Goal: Task Accomplishment & Management: Contribute content

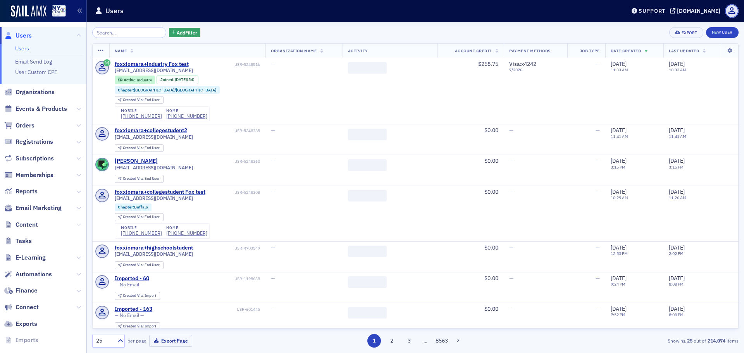
click at [76, 225] on icon at bounding box center [78, 224] width 5 height 5
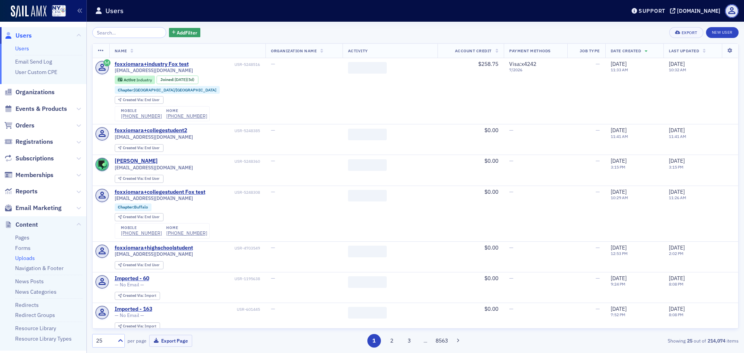
click at [28, 258] on link "Uploads" at bounding box center [25, 258] width 20 height 7
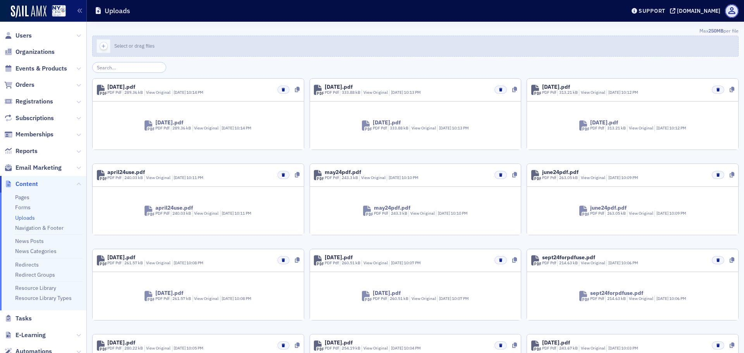
click at [104, 47] on icon "button" at bounding box center [103, 46] width 7 height 7
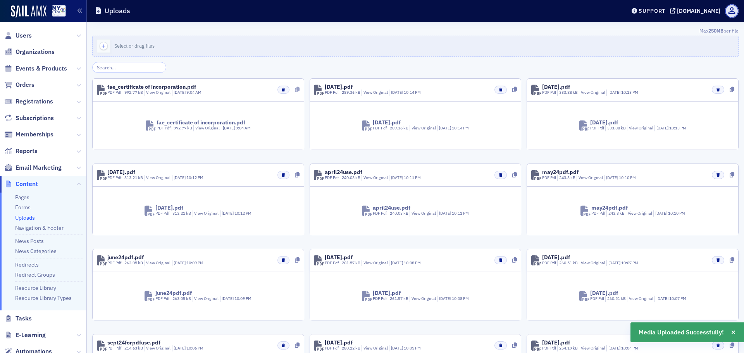
click at [295, 91] on icon at bounding box center [297, 89] width 5 height 5
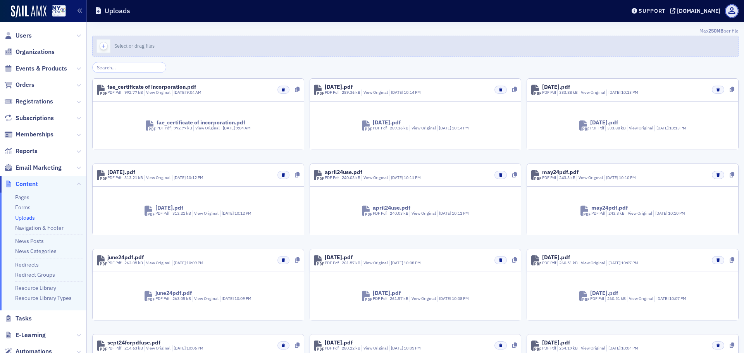
click at [106, 47] on icon "button" at bounding box center [103, 46] width 7 height 7
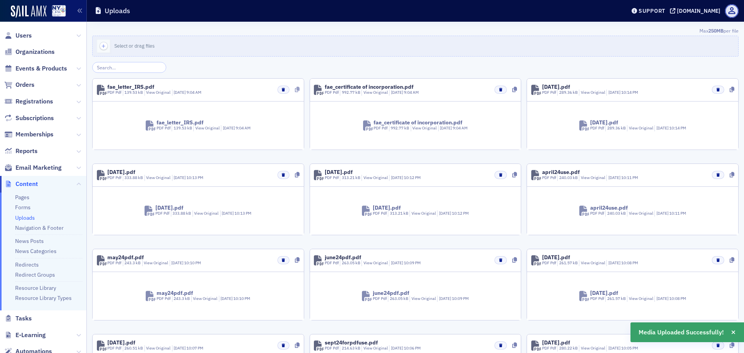
click at [296, 90] on icon at bounding box center [297, 89] width 5 height 5
click at [26, 200] on link "Pages" at bounding box center [22, 197] width 14 height 7
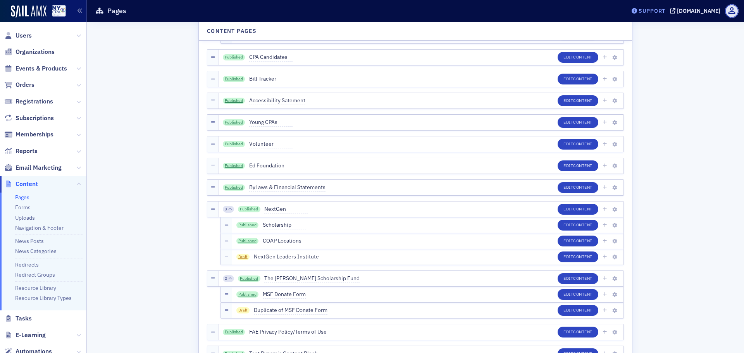
scroll to position [1028, 0]
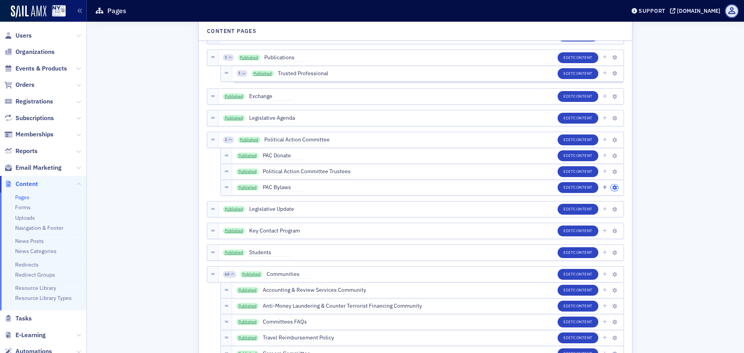
click at [614, 187] on icon "button" at bounding box center [614, 188] width 5 height 5
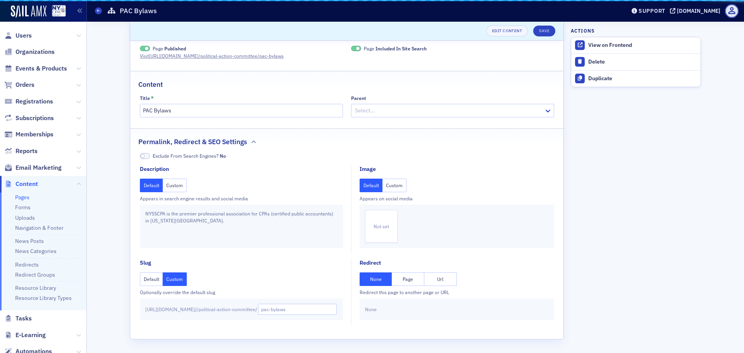
scroll to position [12, 0]
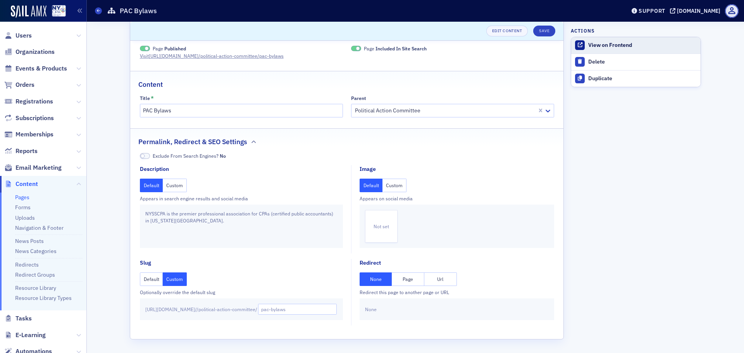
click at [641, 43] on div "View on Frontend" at bounding box center [642, 45] width 109 height 7
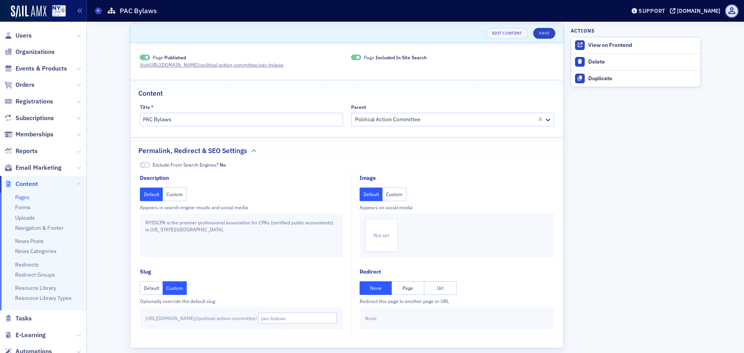
scroll to position [0, 0]
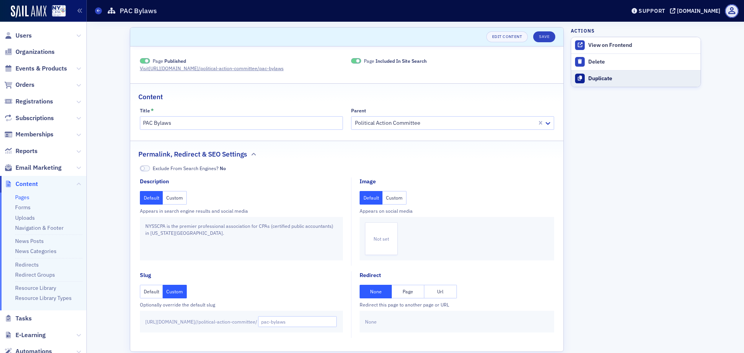
click at [598, 79] on div "Duplicate" at bounding box center [642, 78] width 109 height 7
type input "Duplicate of PAC Bylaws"
type input "duplicate-of-pac-bylaws"
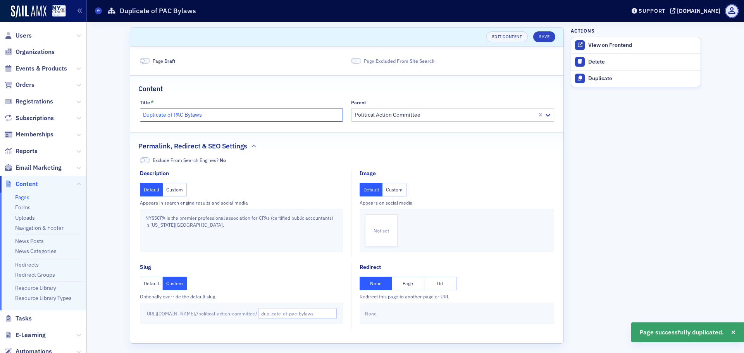
drag, startPoint x: 181, startPoint y: 115, endPoint x: 105, endPoint y: 115, distance: 76.0
click at [105, 115] on div "Scroll to Edit Content Save Page Draft Page Excluded From Site Search Content T…" at bounding box center [415, 190] width 646 height 336
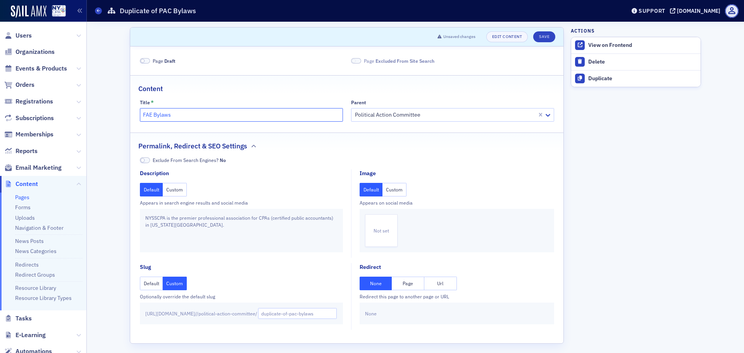
type input "FAE Bylaws"
click at [481, 115] on div at bounding box center [445, 115] width 182 height 10
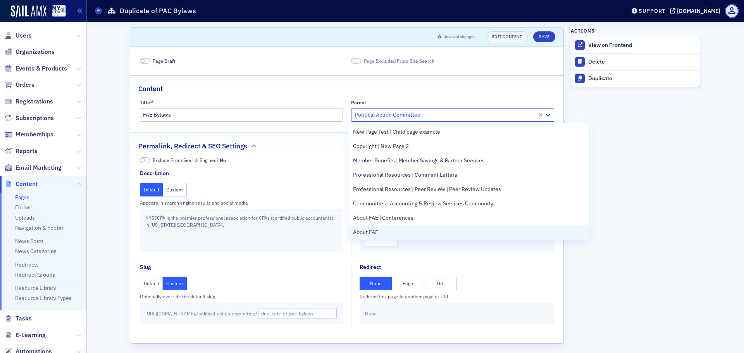
click at [419, 229] on div "About FAE" at bounding box center [468, 232] width 231 height 8
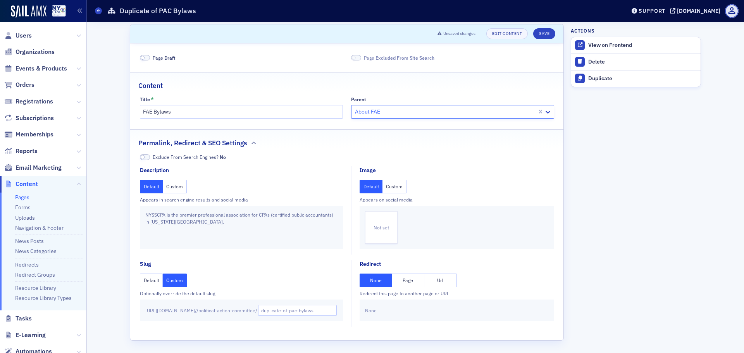
scroll to position [4, 0]
click at [326, 310] on input "duplicate-of-pac-bylaws" at bounding box center [297, 309] width 79 height 11
click at [325, 310] on input "duplicate-of-pac-bylaws" at bounding box center [297, 309] width 79 height 11
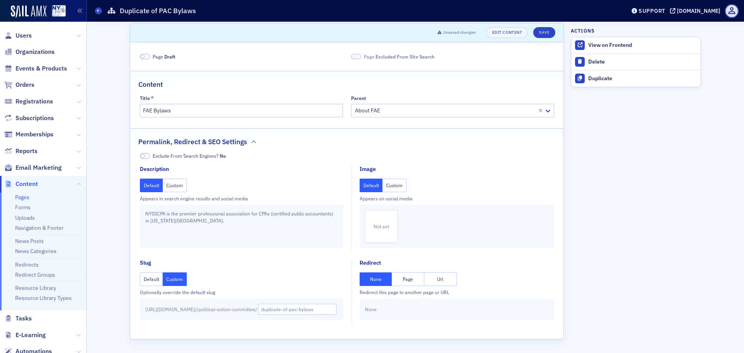
click at [144, 279] on button "Default" at bounding box center [151, 279] width 23 height 14
click at [257, 306] on span "https://nysscpa.production.sailamx.com / /political-action-committee/" at bounding box center [201, 309] width 112 height 7
click at [186, 281] on div "Default Custom" at bounding box center [241, 279] width 203 height 14
click at [175, 281] on button "Custom" at bounding box center [175, 279] width 24 height 14
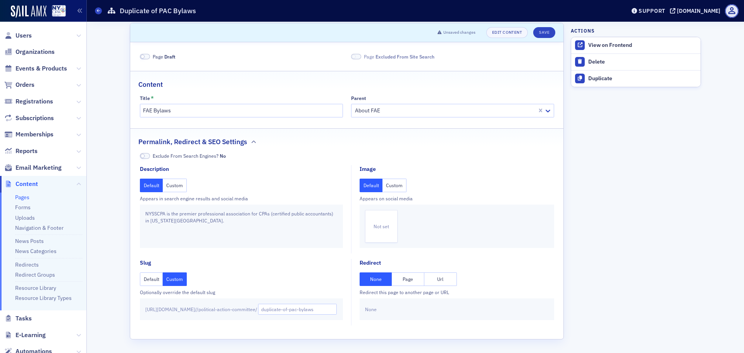
click at [173, 181] on button "Custom" at bounding box center [175, 186] width 24 height 14
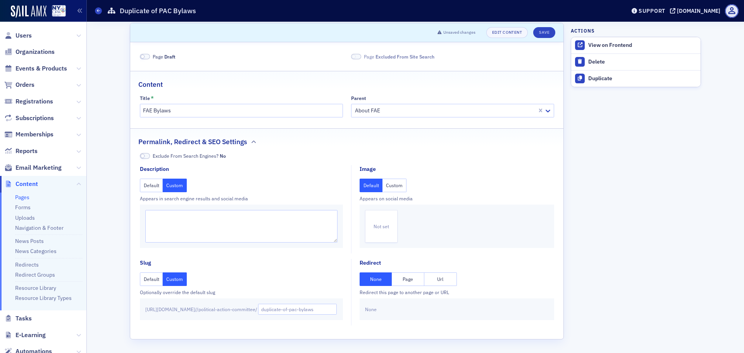
click at [148, 187] on button "Default" at bounding box center [151, 186] width 23 height 14
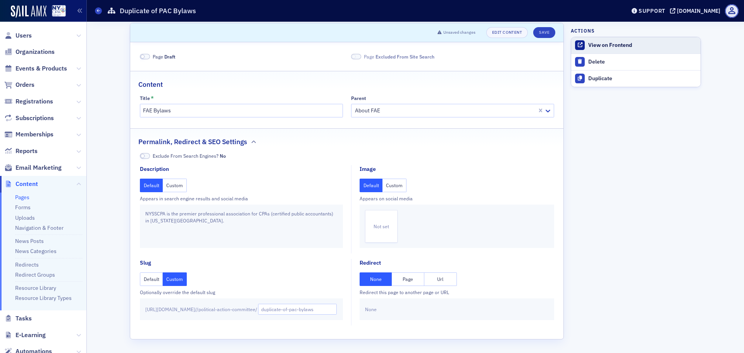
click at [615, 46] on div "View on Frontend" at bounding box center [642, 45] width 109 height 7
click at [609, 81] on div "Duplicate" at bounding box center [642, 78] width 109 height 7
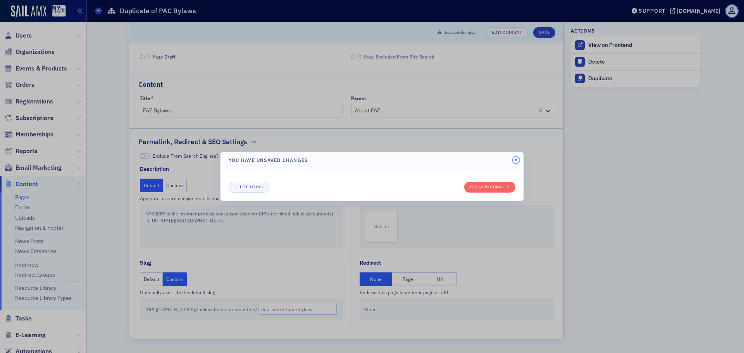
click at [516, 160] on icon "button" at bounding box center [515, 160] width 3 height 5
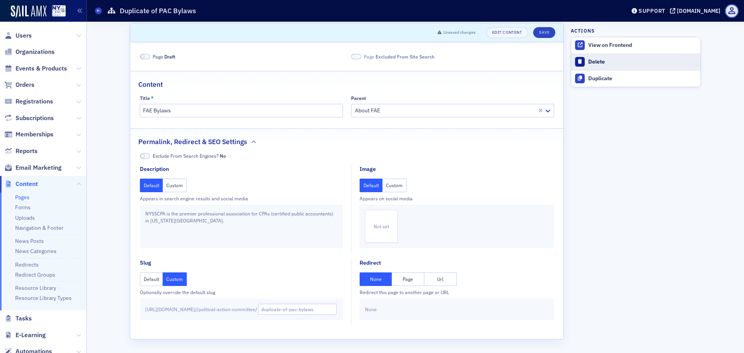
click at [604, 59] on div "Delete" at bounding box center [642, 62] width 109 height 7
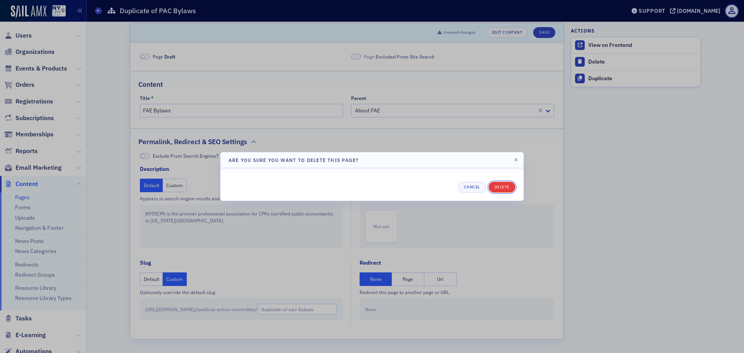
click at [499, 184] on button "Delete" at bounding box center [502, 187] width 27 height 11
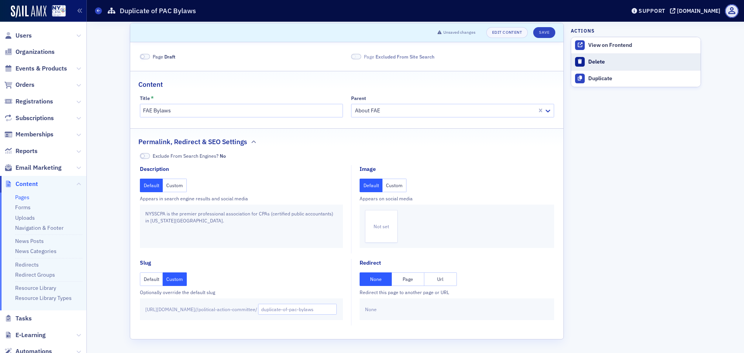
click at [591, 59] on div "Delete" at bounding box center [642, 62] width 109 height 7
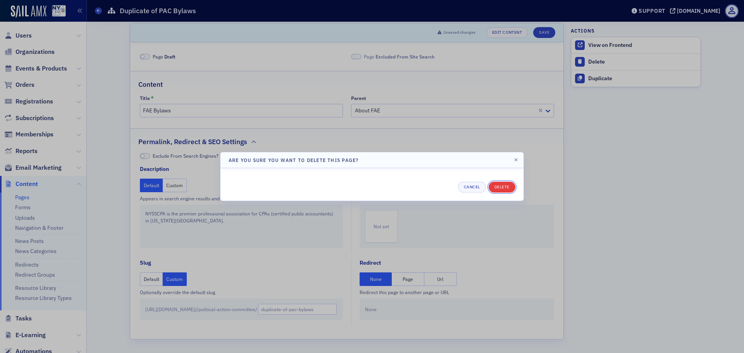
click at [500, 186] on button "Delete" at bounding box center [502, 187] width 27 height 11
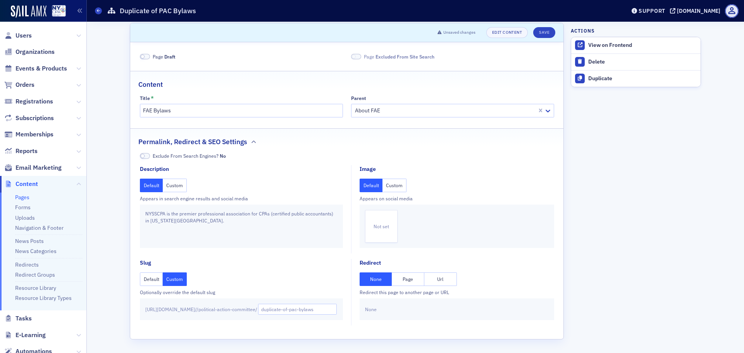
click at [24, 198] on link "Pages" at bounding box center [22, 197] width 14 height 7
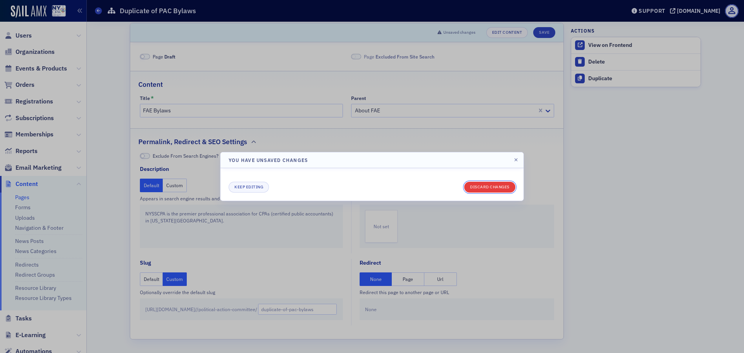
click at [500, 186] on button "Discard changes" at bounding box center [489, 187] width 51 height 11
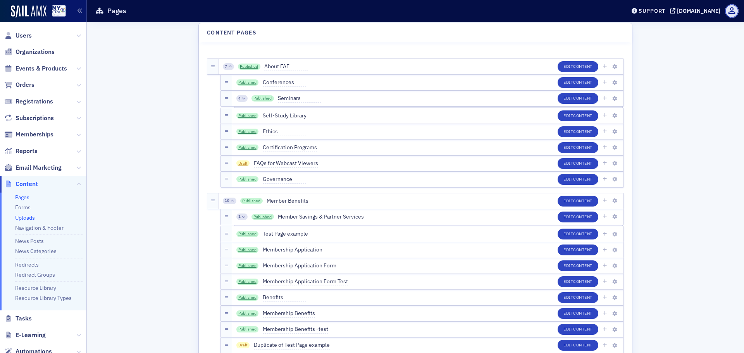
click at [31, 216] on link "Uploads" at bounding box center [25, 217] width 20 height 7
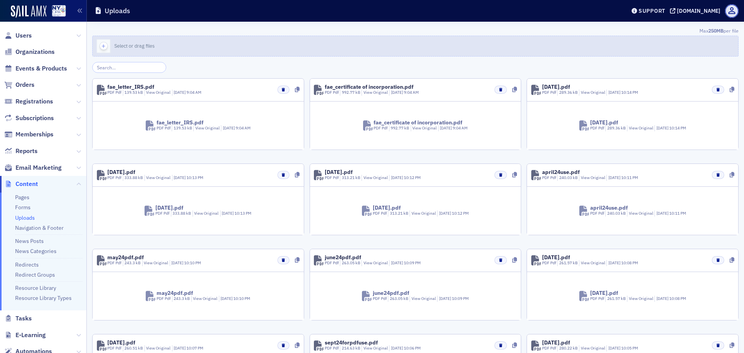
click at [103, 44] on icon "button" at bounding box center [103, 46] width 7 height 7
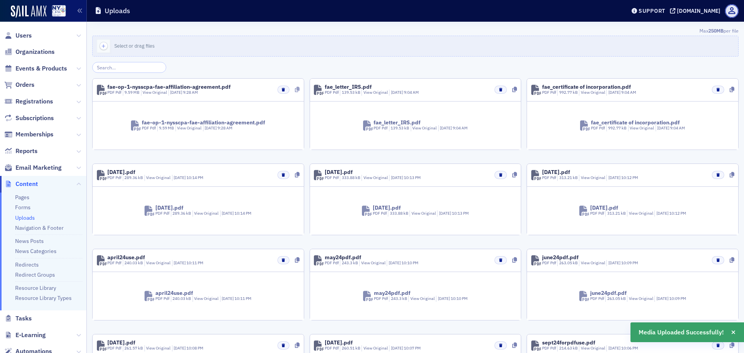
click at [295, 90] on icon at bounding box center [297, 89] width 5 height 5
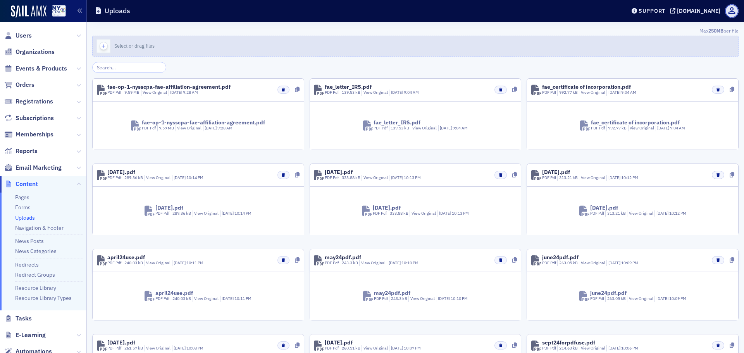
click at [103, 44] on icon "button" at bounding box center [103, 46] width 7 height 7
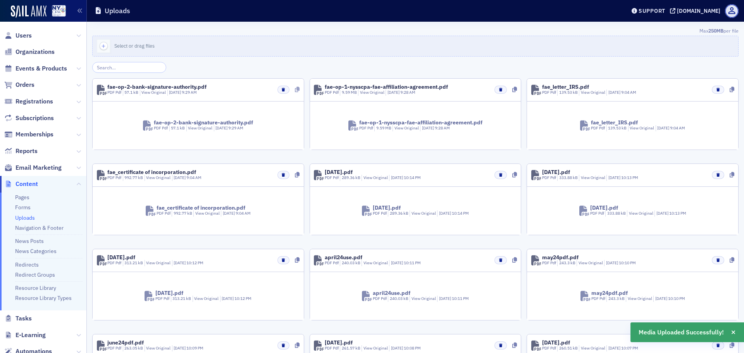
click at [295, 90] on icon at bounding box center [297, 89] width 5 height 5
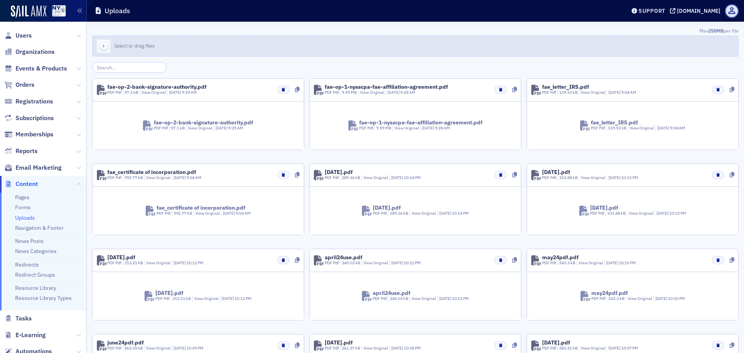
click at [105, 47] on icon "button" at bounding box center [103, 46] width 7 height 7
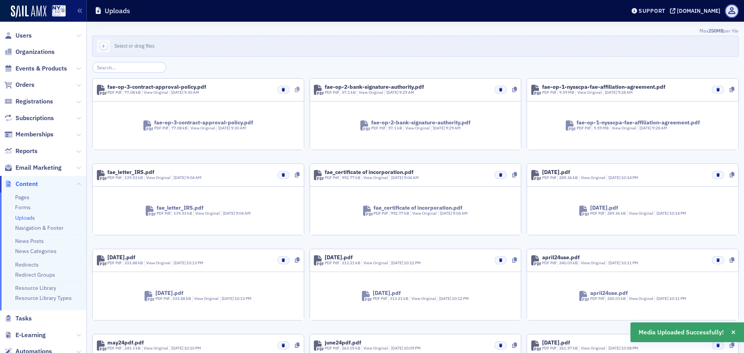
click at [295, 90] on icon at bounding box center [297, 89] width 5 height 5
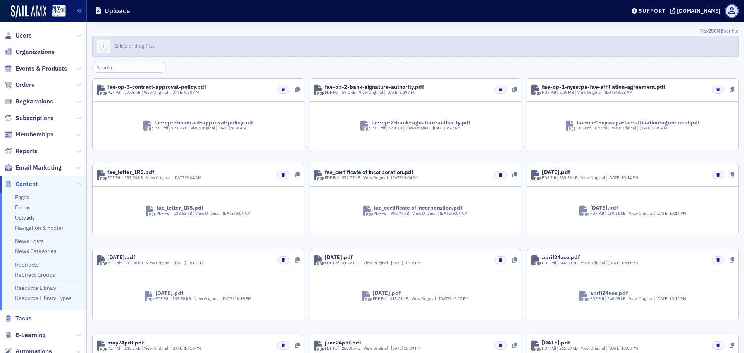
click at [103, 44] on icon "button" at bounding box center [103, 46] width 7 height 7
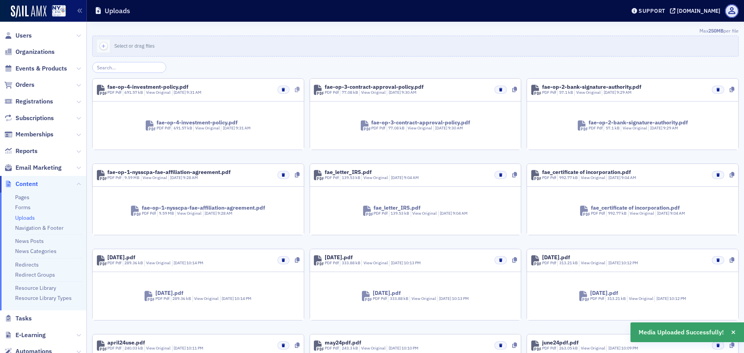
click at [296, 91] on icon at bounding box center [297, 89] width 5 height 5
click at [297, 89] on icon at bounding box center [297, 89] width 5 height 5
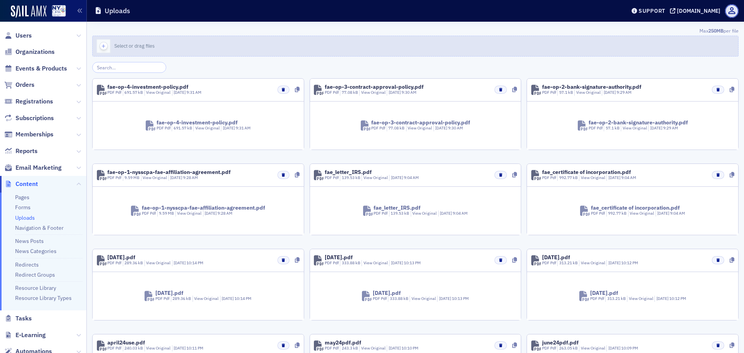
click at [101, 45] on icon "button" at bounding box center [103, 46] width 7 height 7
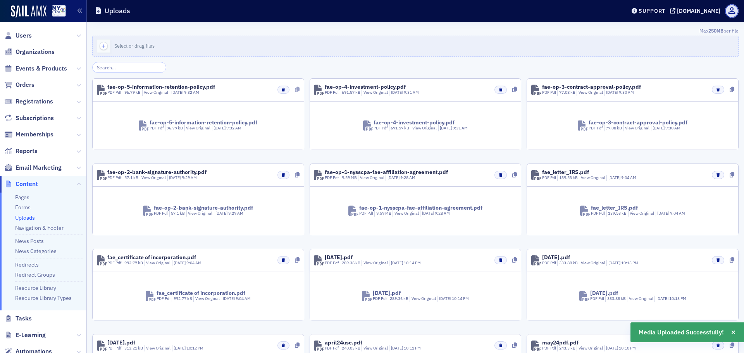
click at [296, 91] on icon at bounding box center [297, 89] width 5 height 5
click at [296, 89] on icon at bounding box center [297, 89] width 5 height 5
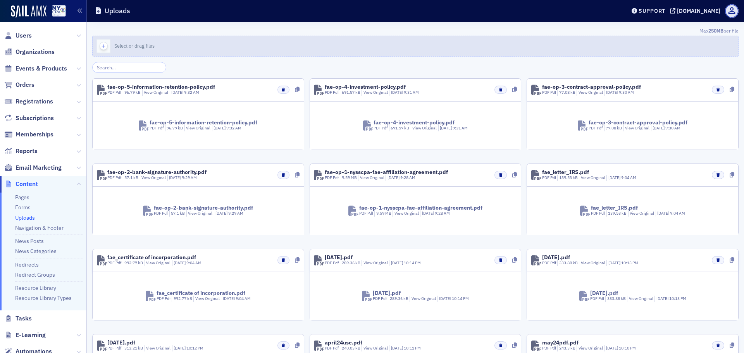
click at [104, 45] on icon "button" at bounding box center [103, 46] width 7 height 7
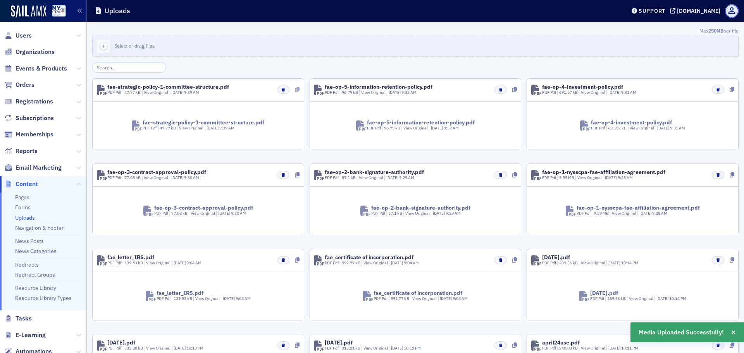
click at [296, 90] on icon at bounding box center [297, 89] width 5 height 5
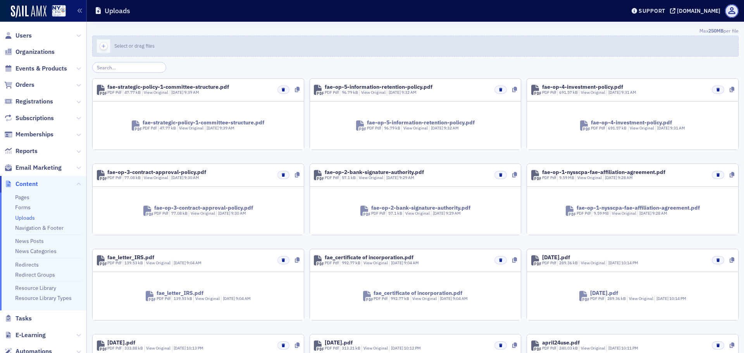
click at [105, 46] on icon "button" at bounding box center [103, 46] width 7 height 7
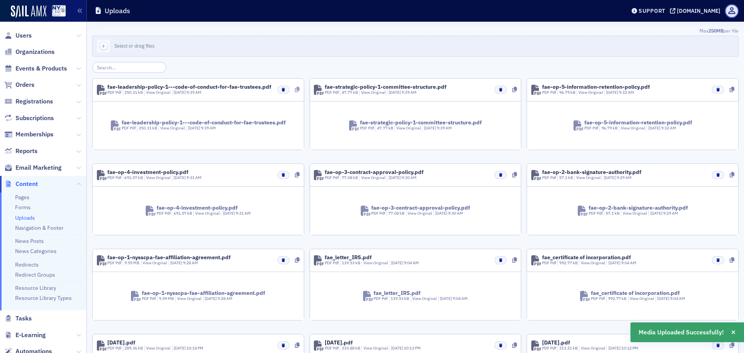
click at [295, 91] on icon at bounding box center [297, 89] width 5 height 5
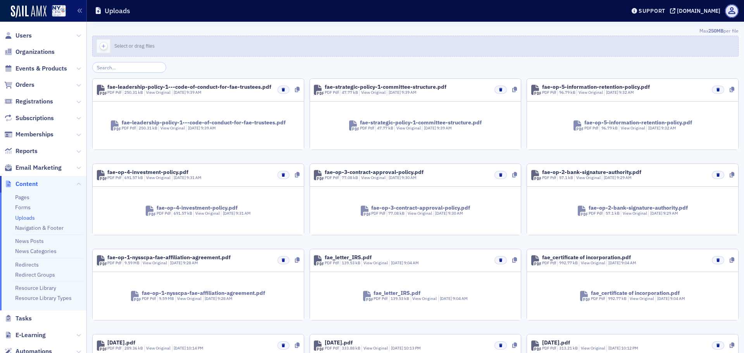
click at [105, 42] on div "button" at bounding box center [104, 46] width 22 height 20
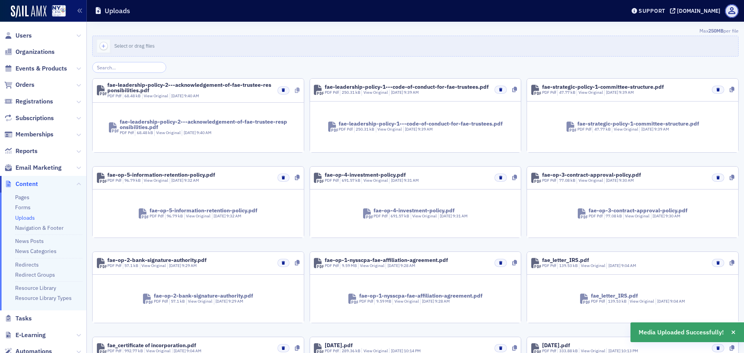
click at [296, 91] on icon at bounding box center [297, 90] width 5 height 5
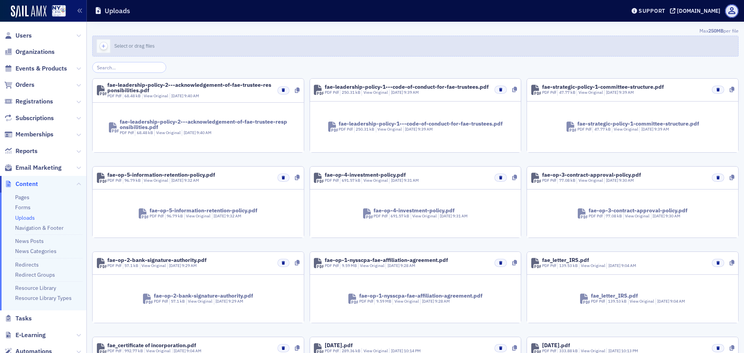
click at [104, 47] on icon "button" at bounding box center [103, 46] width 7 height 7
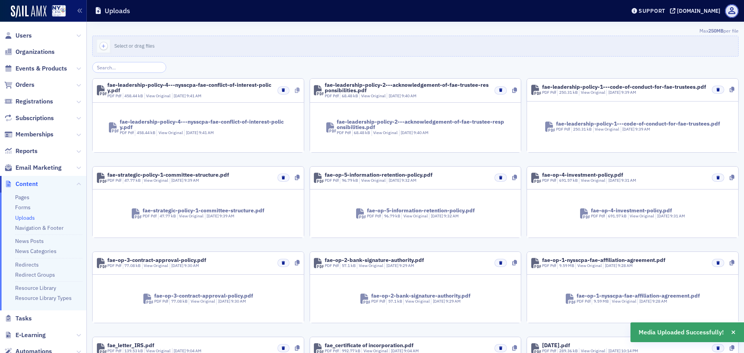
click at [295, 92] on icon at bounding box center [297, 90] width 5 height 5
click at [295, 177] on icon at bounding box center [297, 177] width 5 height 5
click at [730, 92] on icon at bounding box center [732, 89] width 5 height 5
click at [512, 89] on icon at bounding box center [514, 90] width 5 height 5
click at [295, 93] on icon at bounding box center [297, 90] width 5 height 5
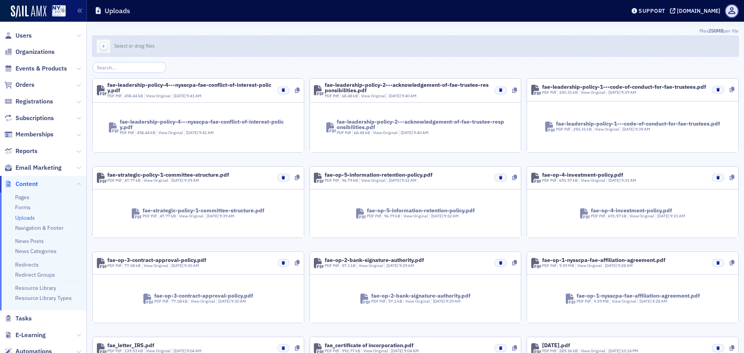
click at [102, 45] on icon "button" at bounding box center [103, 46] width 7 height 7
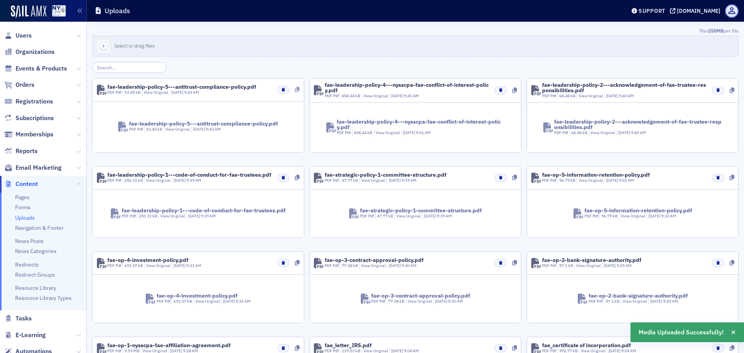
click at [295, 92] on icon at bounding box center [297, 89] width 5 height 5
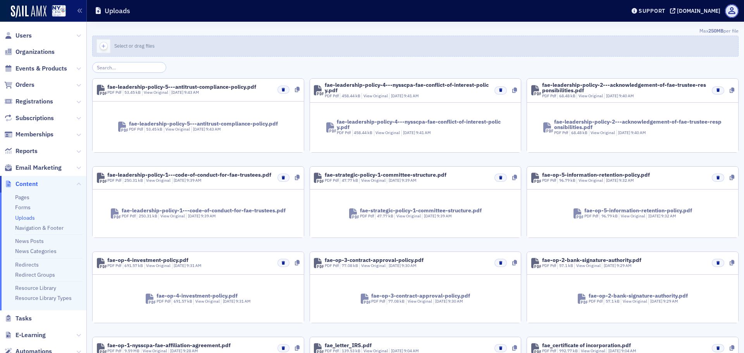
click at [104, 43] on icon "button" at bounding box center [103, 46] width 7 height 7
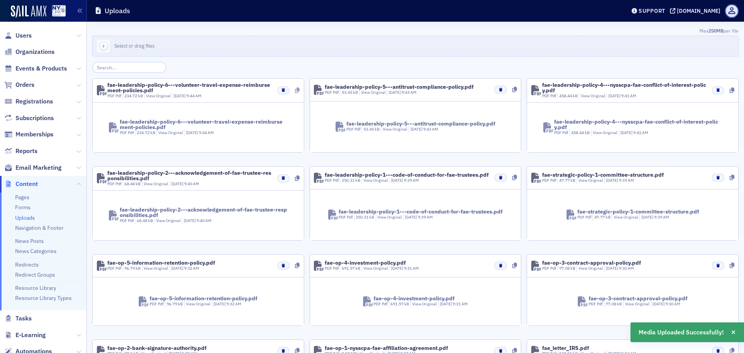
click at [295, 92] on icon at bounding box center [297, 90] width 5 height 5
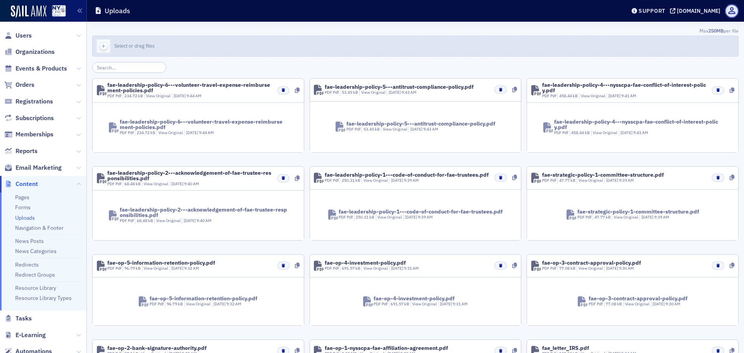
click at [102, 46] on icon "button" at bounding box center [103, 46] width 7 height 7
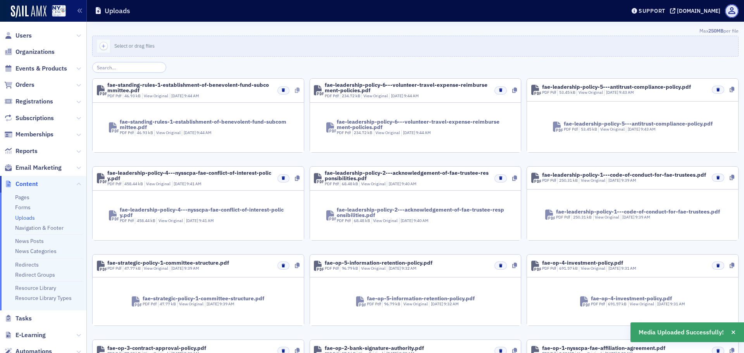
click at [295, 90] on icon at bounding box center [297, 90] width 5 height 5
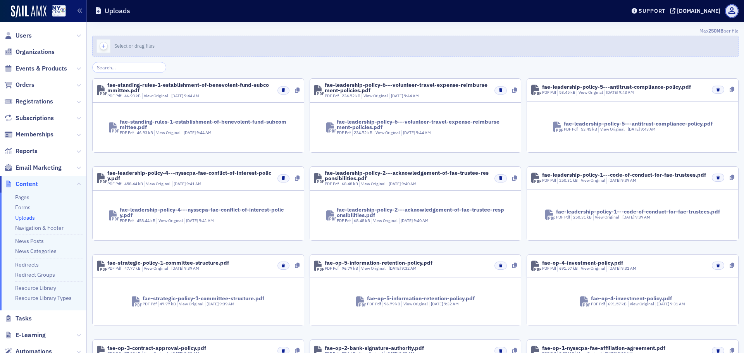
click at [102, 47] on icon "button" at bounding box center [103, 46] width 7 height 7
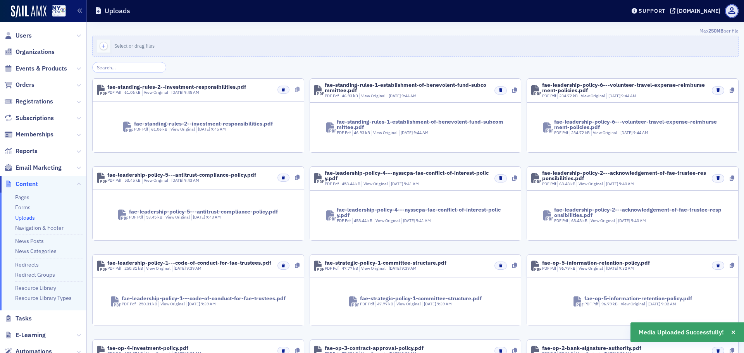
click at [295, 90] on icon at bounding box center [297, 89] width 5 height 5
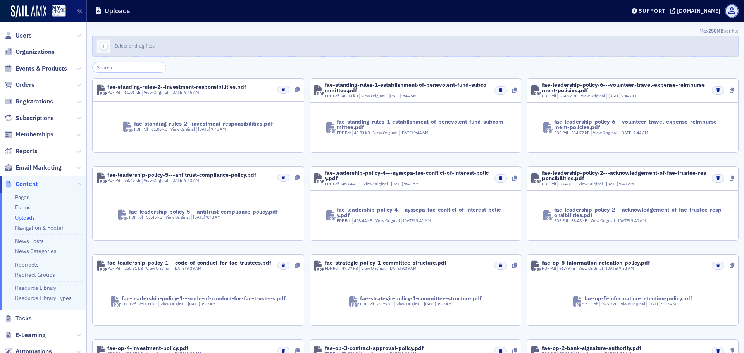
click at [99, 47] on div "button" at bounding box center [104, 46] width 22 height 20
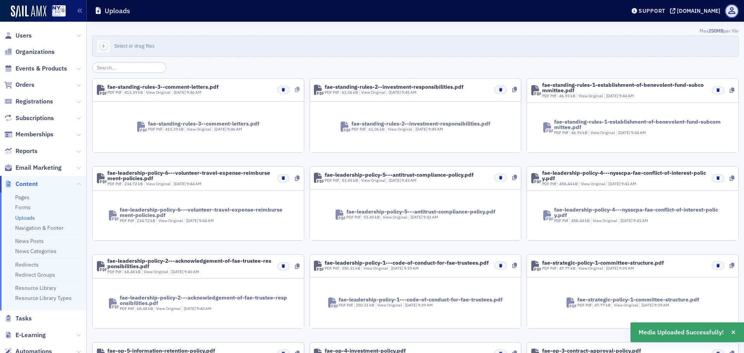
click at [296, 89] on icon at bounding box center [297, 89] width 5 height 5
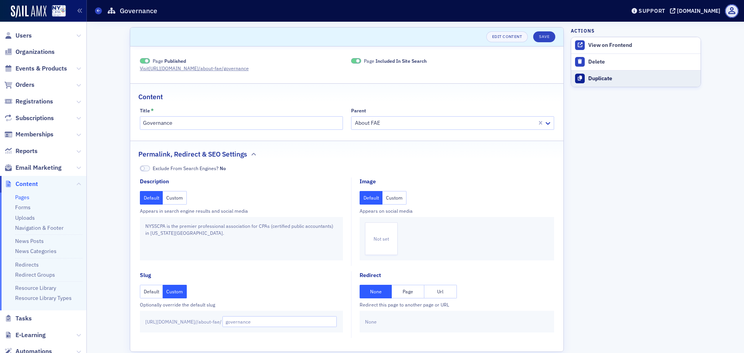
click at [608, 79] on div "Duplicate" at bounding box center [642, 78] width 109 height 7
type input "Duplicate of Governance"
type input "duplicate-of-governance"
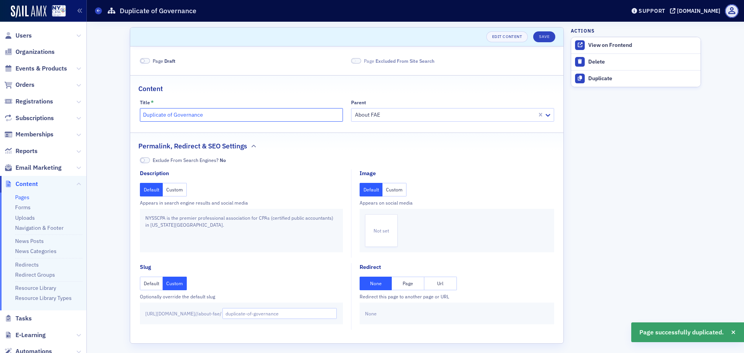
drag, startPoint x: 204, startPoint y: 117, endPoint x: 77, endPoint y: 123, distance: 127.3
click at [77, 123] on div "Users Organizations Events & Products Orders Registrations Subscriptions Member…" at bounding box center [372, 176] width 744 height 353
type input "FAE Bylaws"
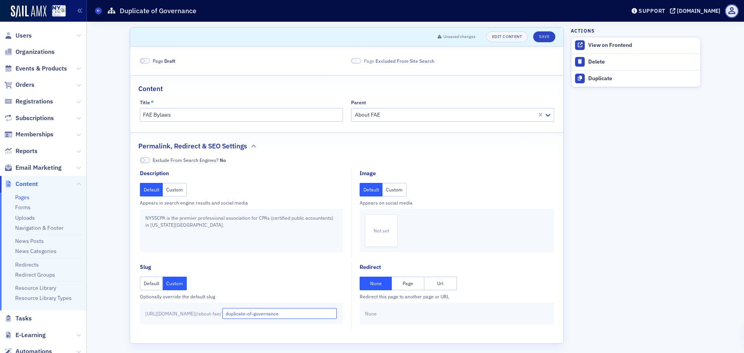
drag, startPoint x: 317, startPoint y: 315, endPoint x: 240, endPoint y: 315, distance: 77.5
click at [240, 315] on div "https://nysscpa.production.sailamx.com / /about-fae/ duplicate-of-governance" at bounding box center [241, 314] width 203 height 22
type input "fae-bylaws"
click at [541, 37] on button "Save" at bounding box center [544, 36] width 22 height 11
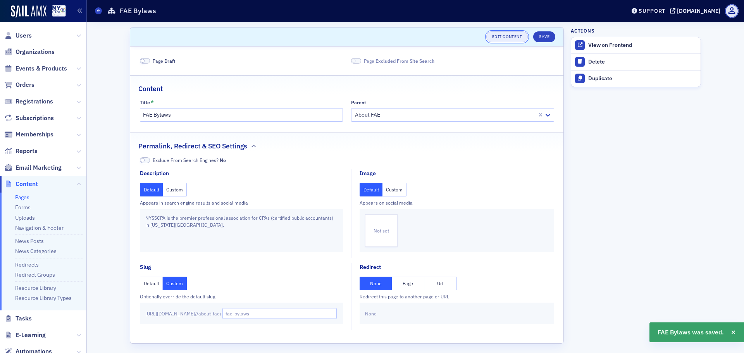
click at [507, 38] on link "Edit Content" at bounding box center [506, 36] width 41 height 11
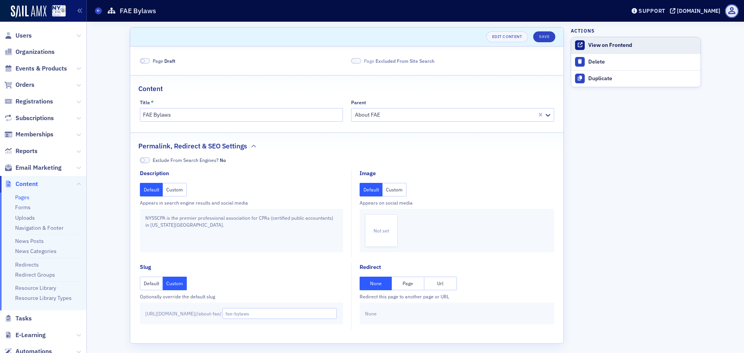
click at [627, 43] on div "View on Frontend" at bounding box center [642, 45] width 109 height 7
click at [602, 82] on div "Duplicate" at bounding box center [642, 78] width 109 height 7
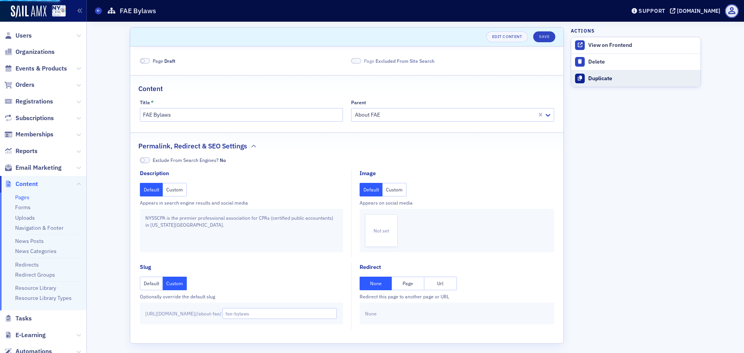
type input "Duplicate of FAE Bylaws"
type input "duplicate-of-fae-bylaws"
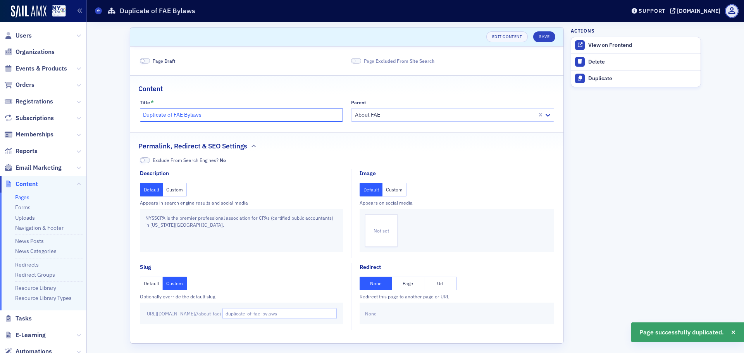
drag, startPoint x: 171, startPoint y: 116, endPoint x: 109, endPoint y: 116, distance: 61.2
click at [109, 116] on div "Scroll to Edit Content Save Page Draft Page Excluded From Site Search Content T…" at bounding box center [415, 190] width 646 height 336
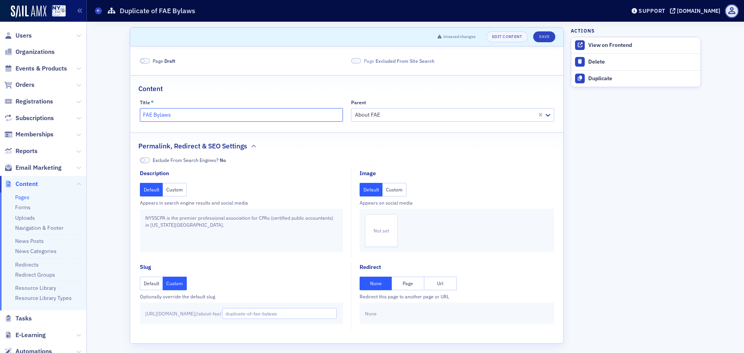
click at [180, 117] on input "FAE Bylaws" at bounding box center [241, 115] width 203 height 14
type input "FAE Operations Policies"
drag, startPoint x: 284, startPoint y: 314, endPoint x: 212, endPoint y: 313, distance: 72.5
click at [212, 313] on div "https://nysscpa.production.sailamx.com / /about-fae/ duplicate-of-fae-bylaws" at bounding box center [241, 314] width 203 height 22
click at [281, 317] on input "fae-bylaws" at bounding box center [279, 313] width 115 height 11
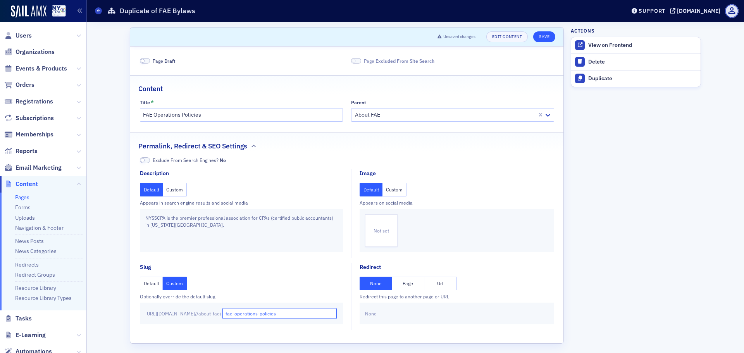
type input "fae-operations-policies"
click at [542, 36] on button "Save" at bounding box center [544, 36] width 22 height 11
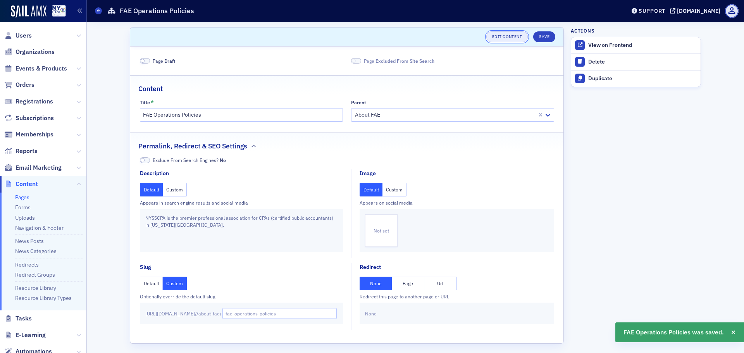
click at [505, 32] on link "Edit Content" at bounding box center [506, 36] width 41 height 11
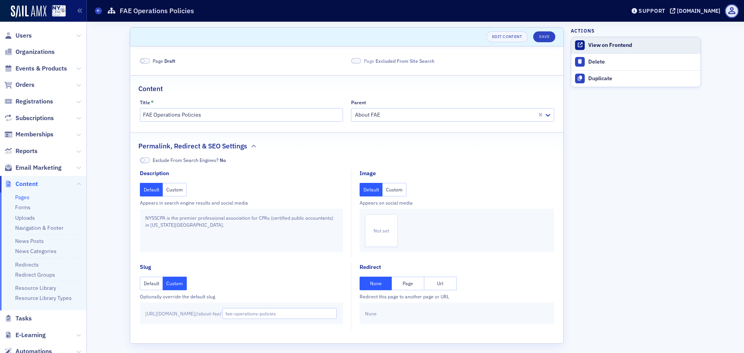
click at [616, 46] on div "View on Frontend" at bounding box center [642, 45] width 109 height 7
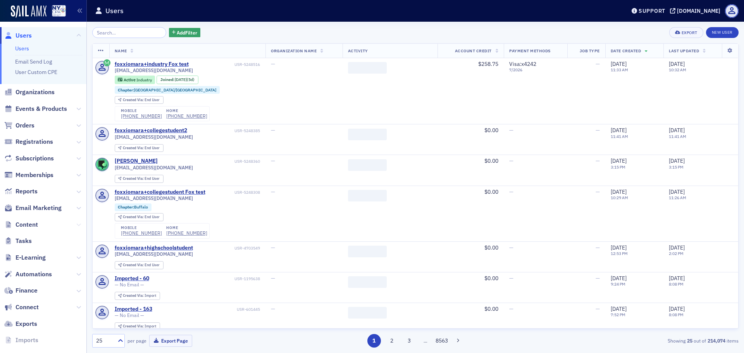
click at [76, 224] on icon at bounding box center [78, 224] width 5 height 5
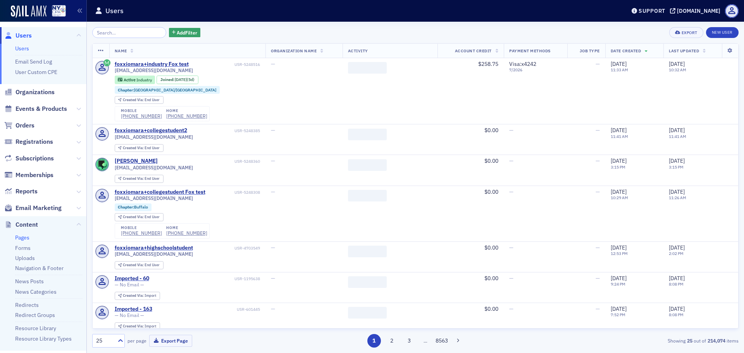
click at [26, 238] on link "Pages" at bounding box center [22, 237] width 14 height 7
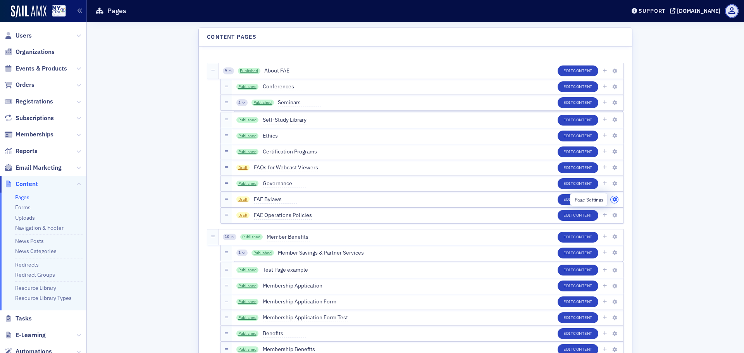
click at [612, 199] on icon "button" at bounding box center [614, 199] width 5 height 5
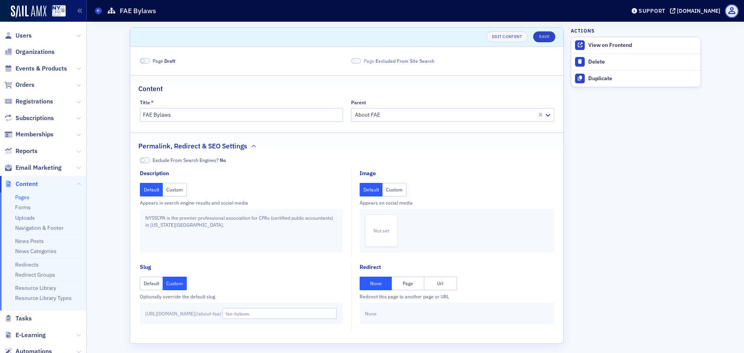
click at [145, 62] on span at bounding box center [145, 61] width 10 height 6
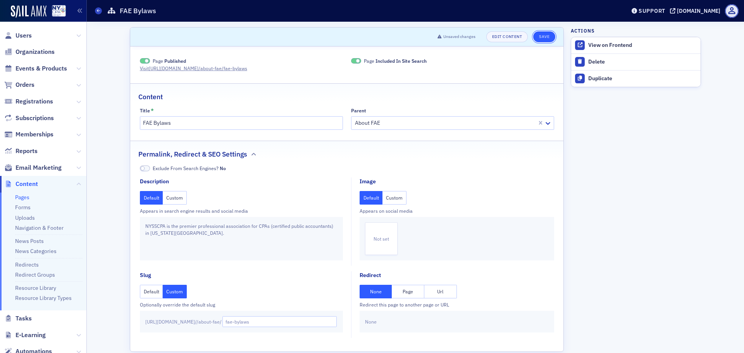
click at [536, 36] on button "Save" at bounding box center [544, 36] width 22 height 11
click at [97, 9] on icon at bounding box center [98, 10] width 3 height 3
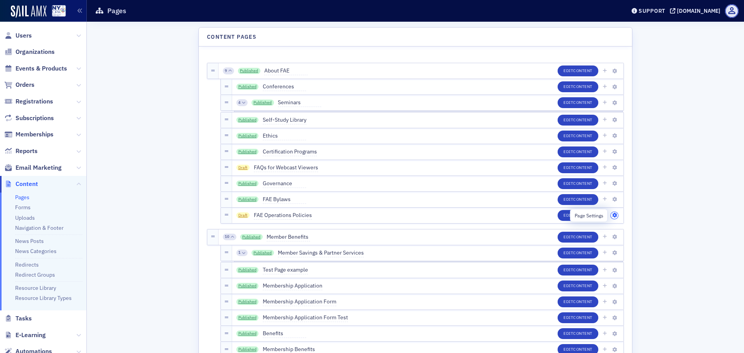
click at [612, 217] on icon "button" at bounding box center [614, 215] width 5 height 5
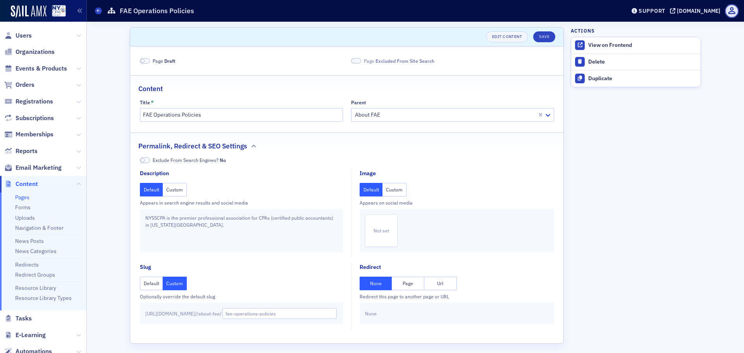
click at [144, 61] on span at bounding box center [145, 61] width 10 height 6
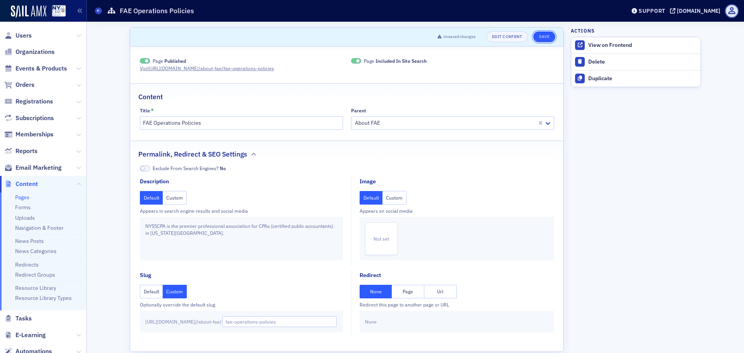
click at [540, 41] on button "Save" at bounding box center [544, 36] width 22 height 11
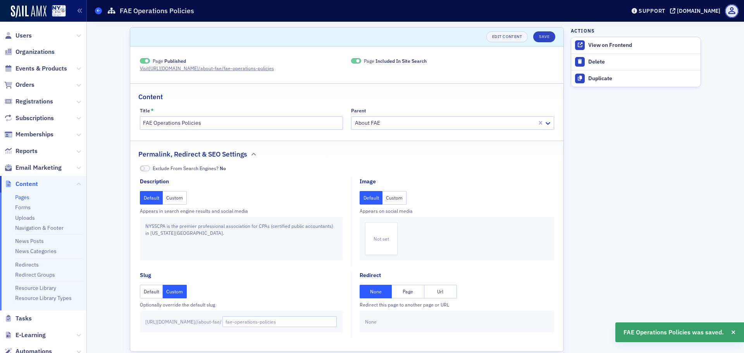
click at [97, 11] on span at bounding box center [98, 10] width 7 height 7
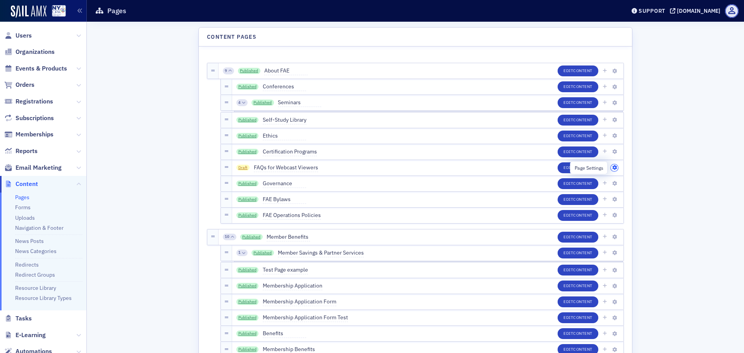
click at [612, 169] on icon "button" at bounding box center [614, 167] width 5 height 5
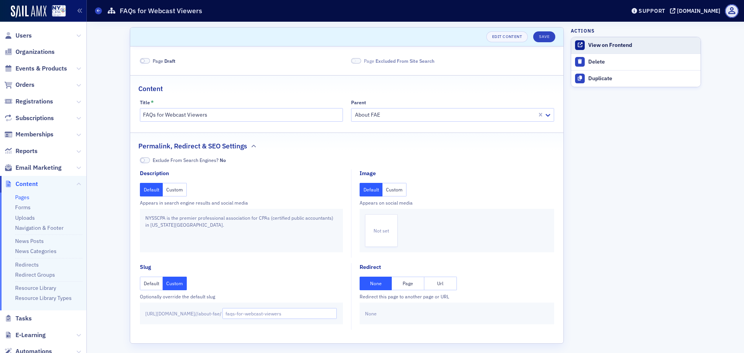
click at [621, 48] on div "View on Frontend" at bounding box center [642, 45] width 109 height 7
click at [146, 60] on span at bounding box center [145, 61] width 10 height 6
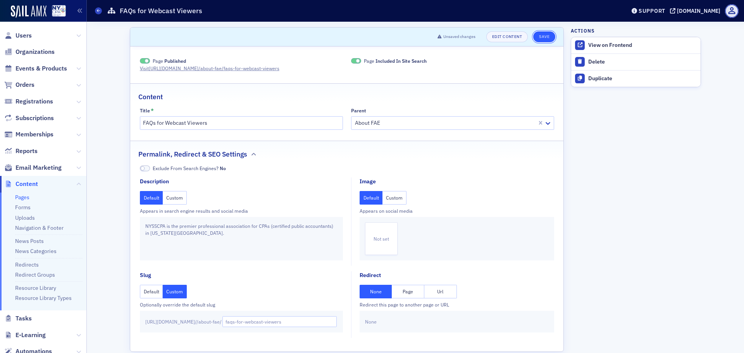
click at [548, 40] on button "Save" at bounding box center [544, 36] width 22 height 11
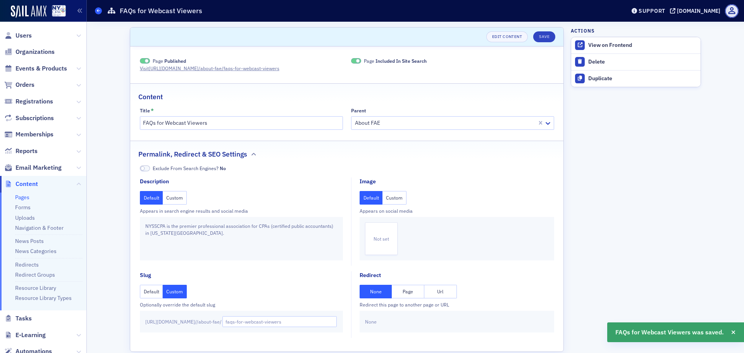
click at [100, 11] on icon at bounding box center [98, 10] width 3 height 3
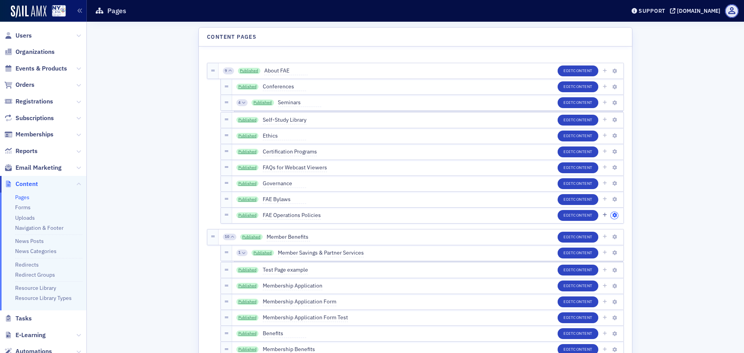
click at [612, 214] on icon "button" at bounding box center [614, 215] width 5 height 5
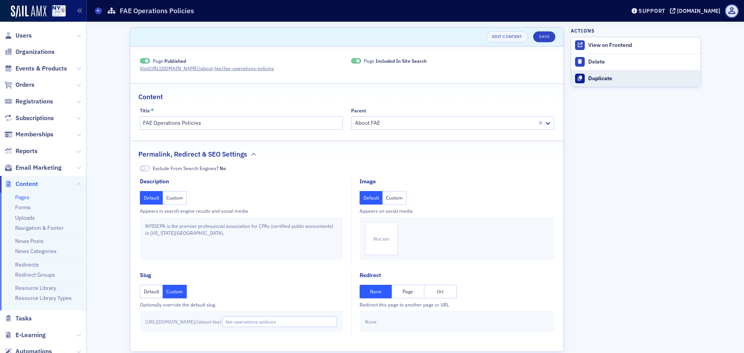
click at [615, 77] on div "Duplicate" at bounding box center [642, 78] width 109 height 7
type input "Duplicate of FAE Operations Policies"
type input "duplicate-of-fae-operations-policies"
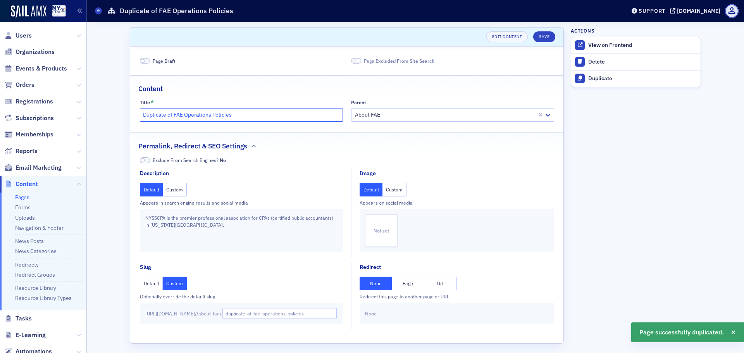
drag, startPoint x: 171, startPoint y: 114, endPoint x: 129, endPoint y: 112, distance: 42.3
click at [130, 112] on div "Title * Duplicate of FAE Operations Policies Parent About FAE" at bounding box center [346, 111] width 433 height 22
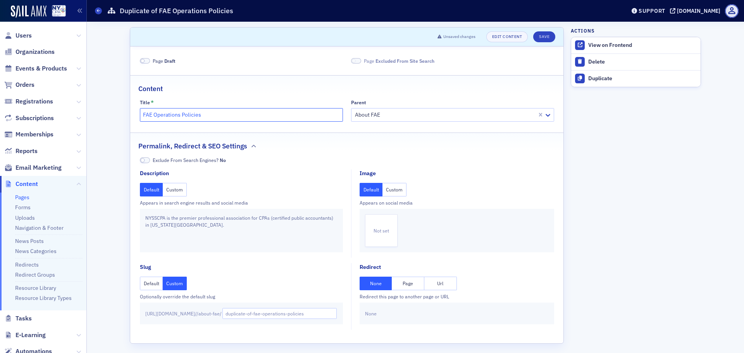
drag, startPoint x: 203, startPoint y: 114, endPoint x: 152, endPoint y: 112, distance: 51.9
click at [152, 112] on input "FAE Operations Policies" at bounding box center [241, 115] width 203 height 14
type input "FAE BOT Procedures"
drag, startPoint x: 268, startPoint y: 314, endPoint x: 241, endPoint y: 310, distance: 27.7
click at [241, 310] on div "https://nysscpa.production.sailamx.com / /about-fae/ duplicate-of-fae-operation…" at bounding box center [241, 314] width 203 height 22
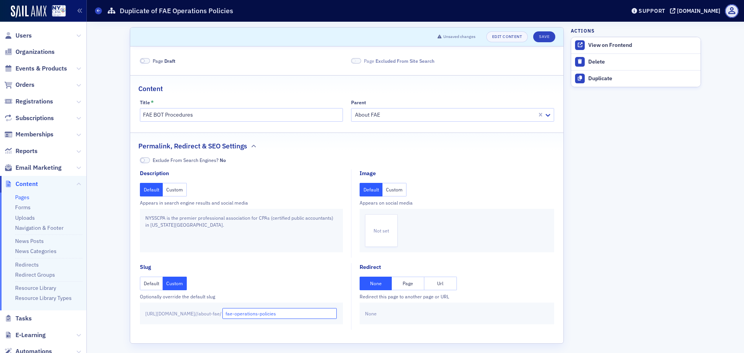
drag, startPoint x: 317, startPoint y: 315, endPoint x: 265, endPoint y: 315, distance: 51.5
click at [265, 315] on input "fae-operations-policies" at bounding box center [279, 313] width 115 height 11
type input "fae-bot-procedures"
click at [547, 38] on button "Save" at bounding box center [544, 36] width 22 height 11
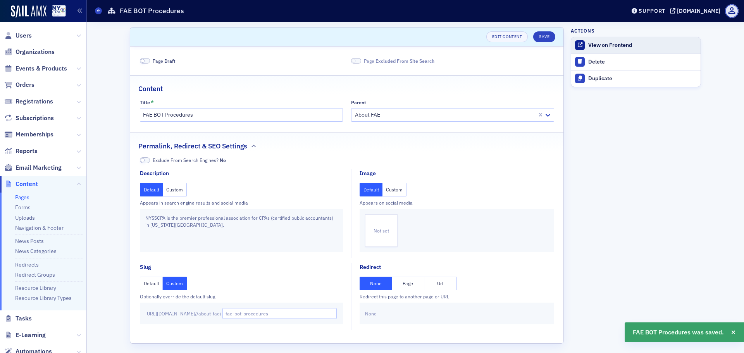
click at [617, 49] on link "View on Frontend" at bounding box center [635, 45] width 129 height 16
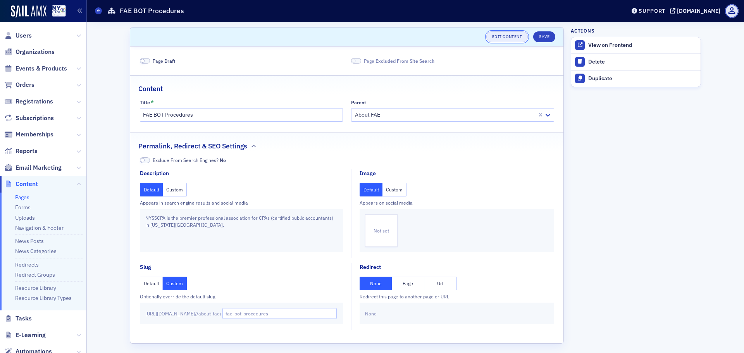
click at [510, 34] on link "Edit Content" at bounding box center [506, 36] width 41 height 11
click at [608, 43] on div "View on Frontend" at bounding box center [642, 45] width 109 height 7
click at [146, 59] on span at bounding box center [145, 61] width 10 height 6
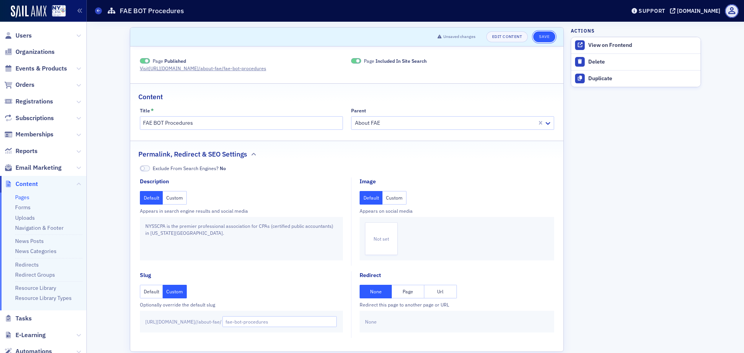
click at [540, 36] on button "Save" at bounding box center [544, 36] width 22 height 11
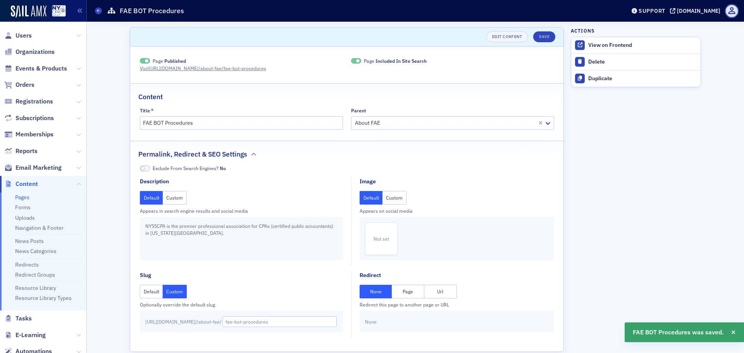
click at [24, 196] on link "Pages" at bounding box center [22, 197] width 14 height 7
